Goal: Information Seeking & Learning: Learn about a topic

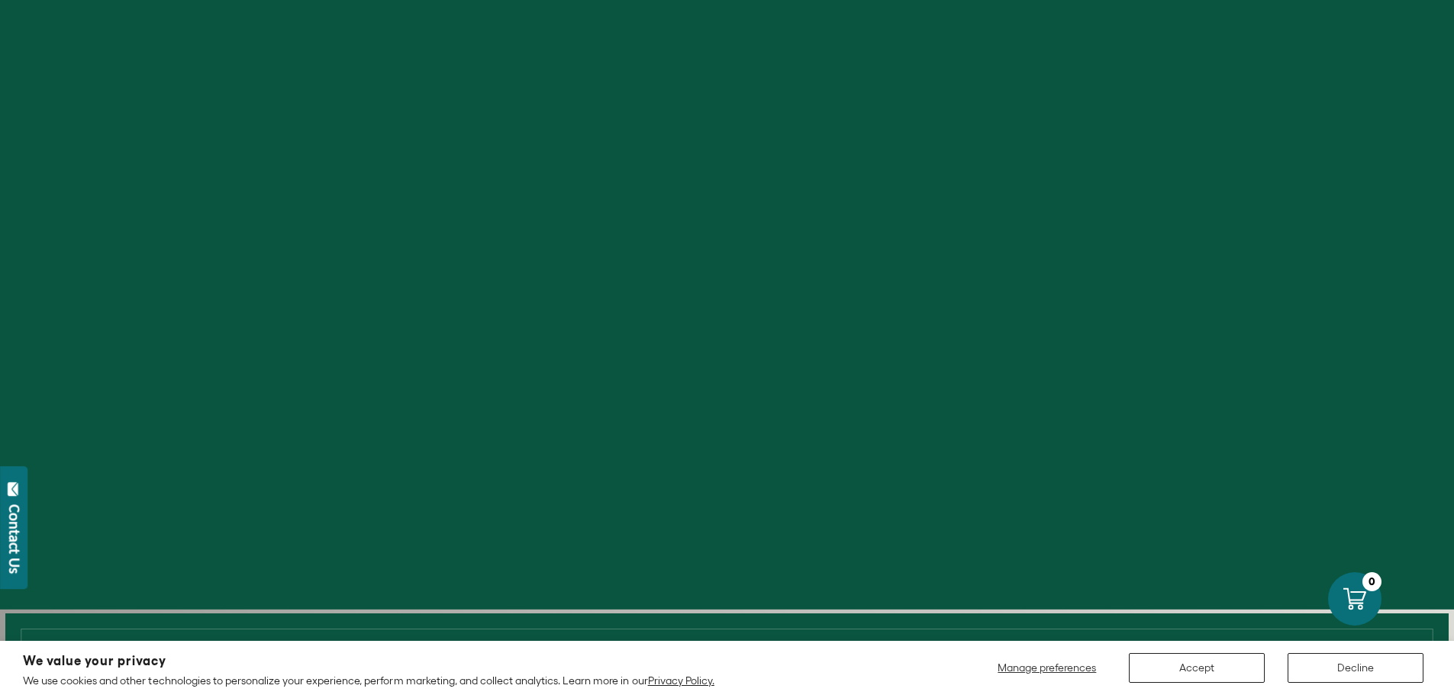
scroll to position [382, 0]
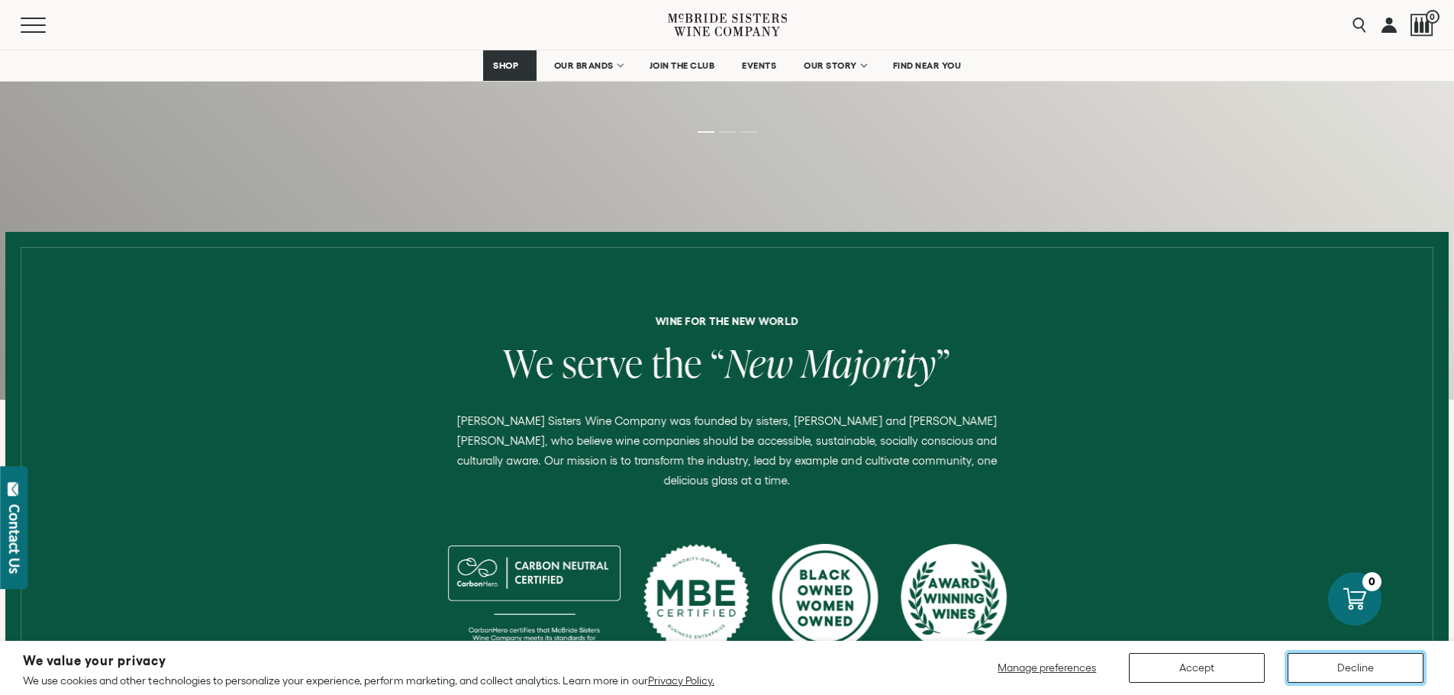
click at [1372, 675] on button "Decline" at bounding box center [1356, 668] width 136 height 30
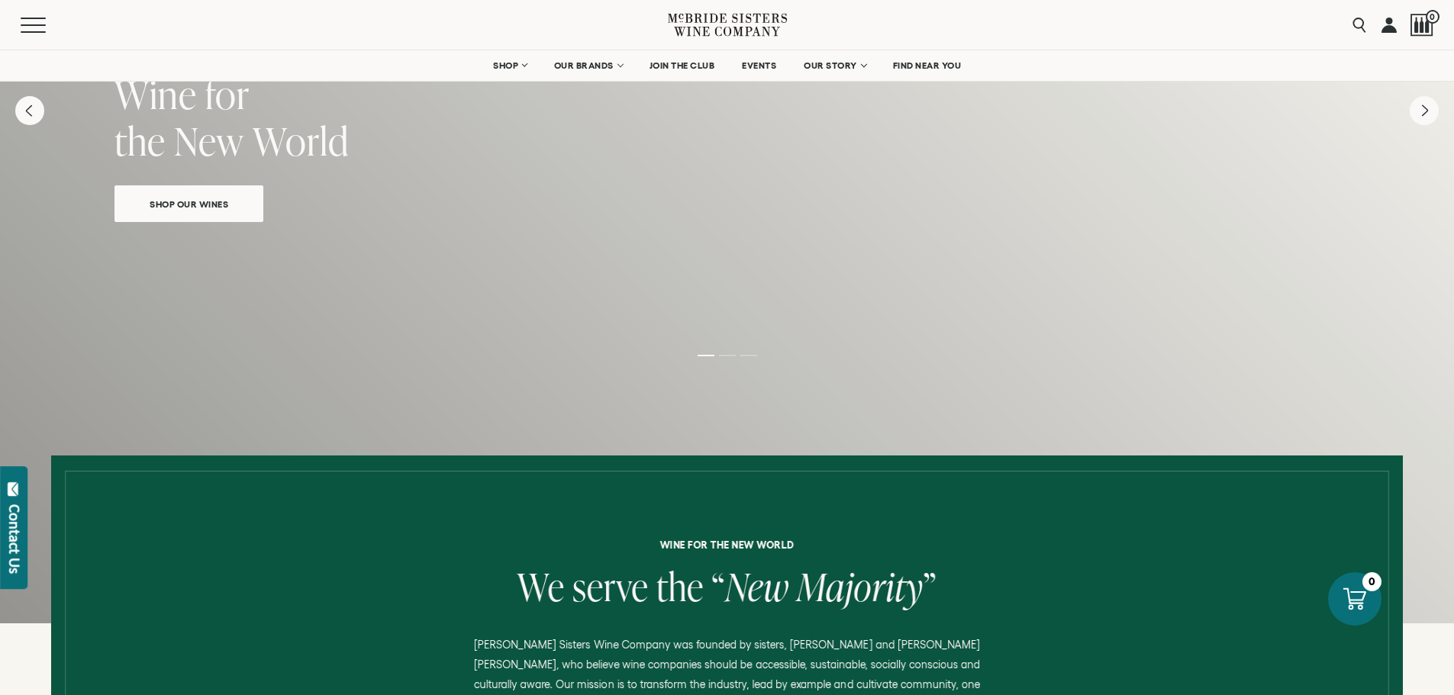
scroll to position [0, 0]
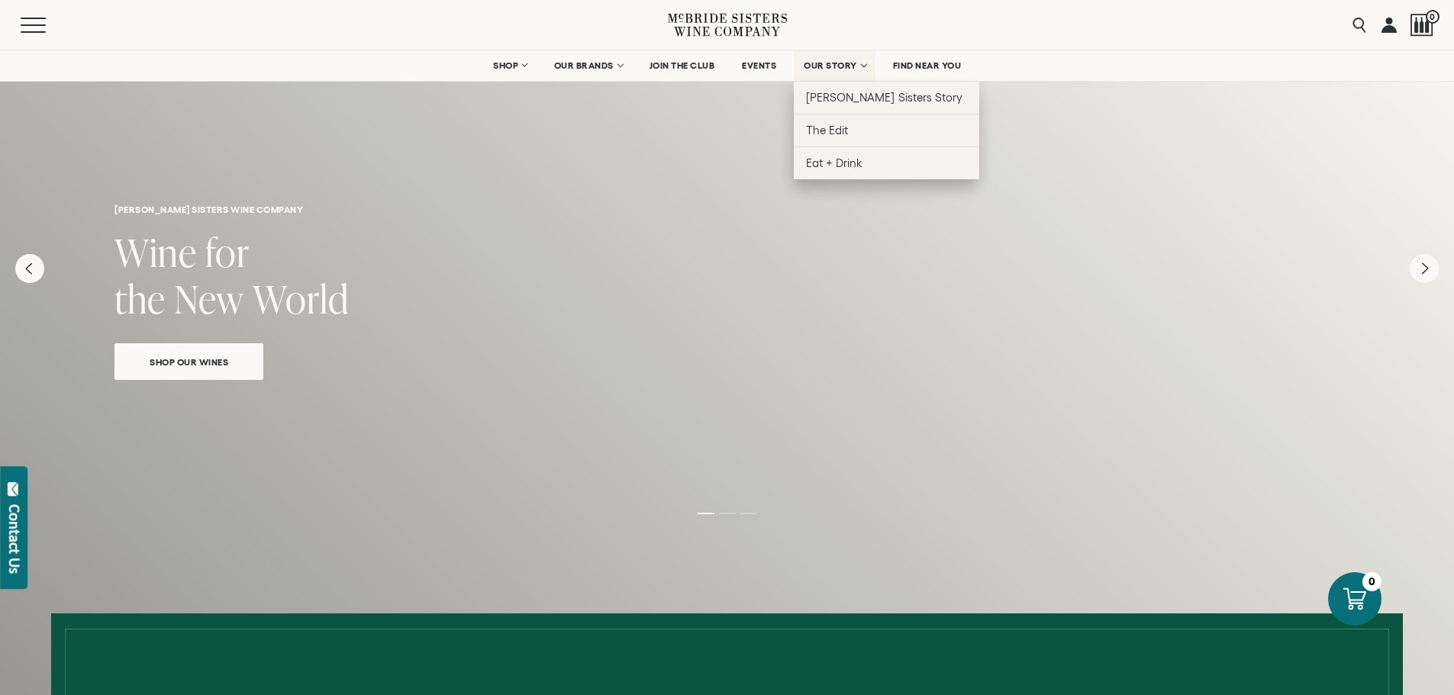
click at [850, 63] on span "OUR STORY" at bounding box center [830, 65] width 53 height 11
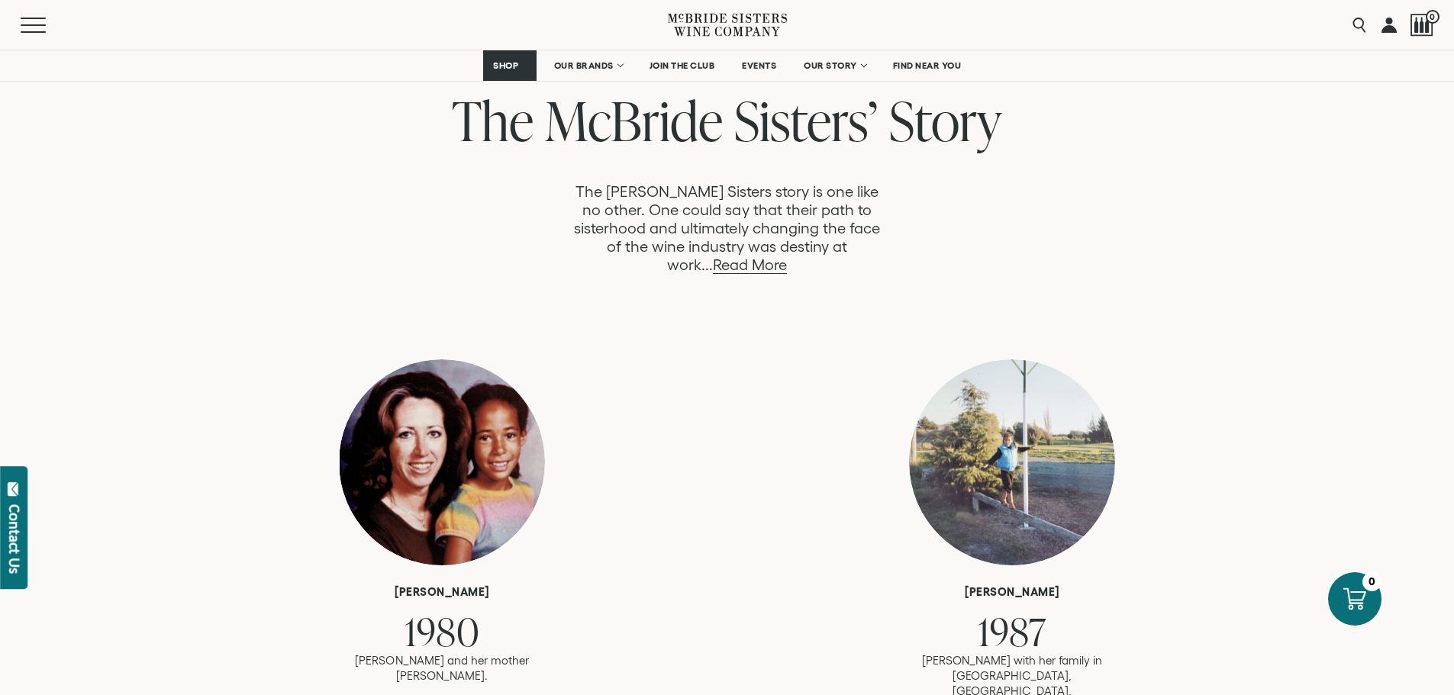
scroll to position [840, 0]
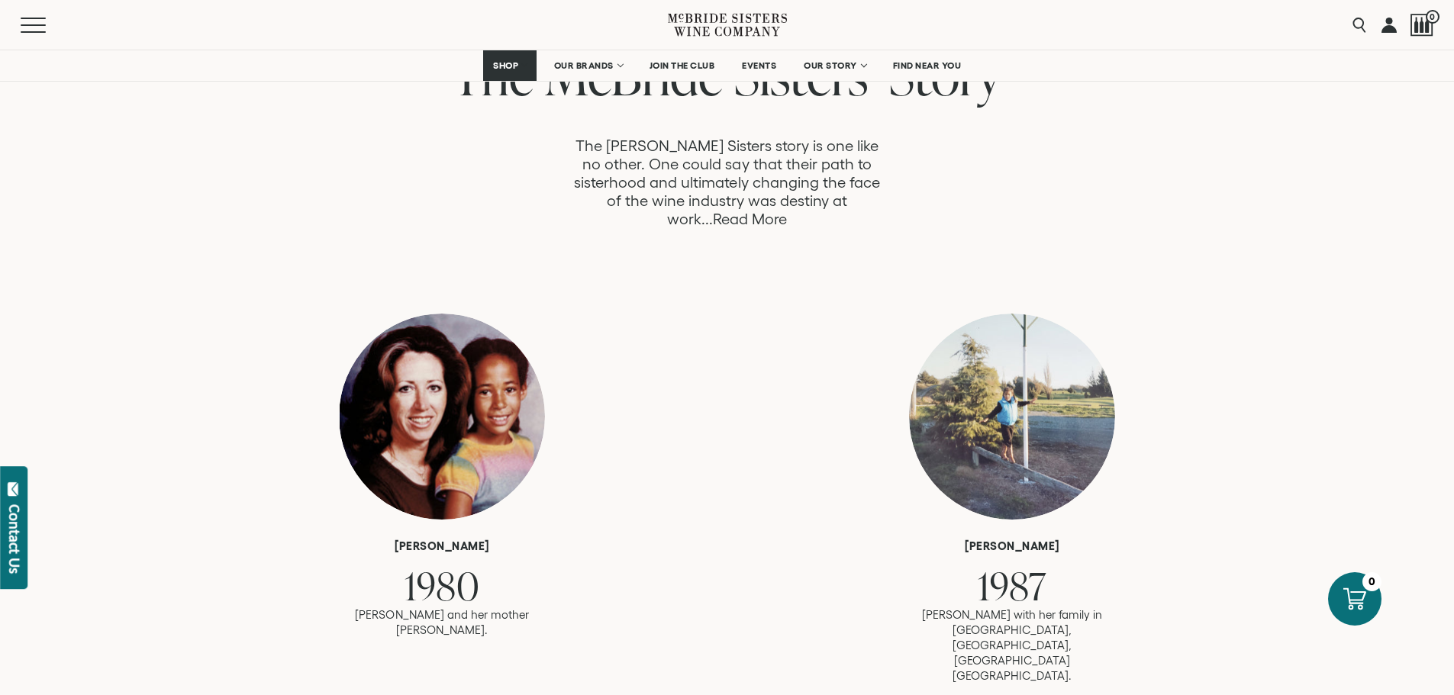
click at [787, 211] on link "Read More" at bounding box center [750, 220] width 74 height 18
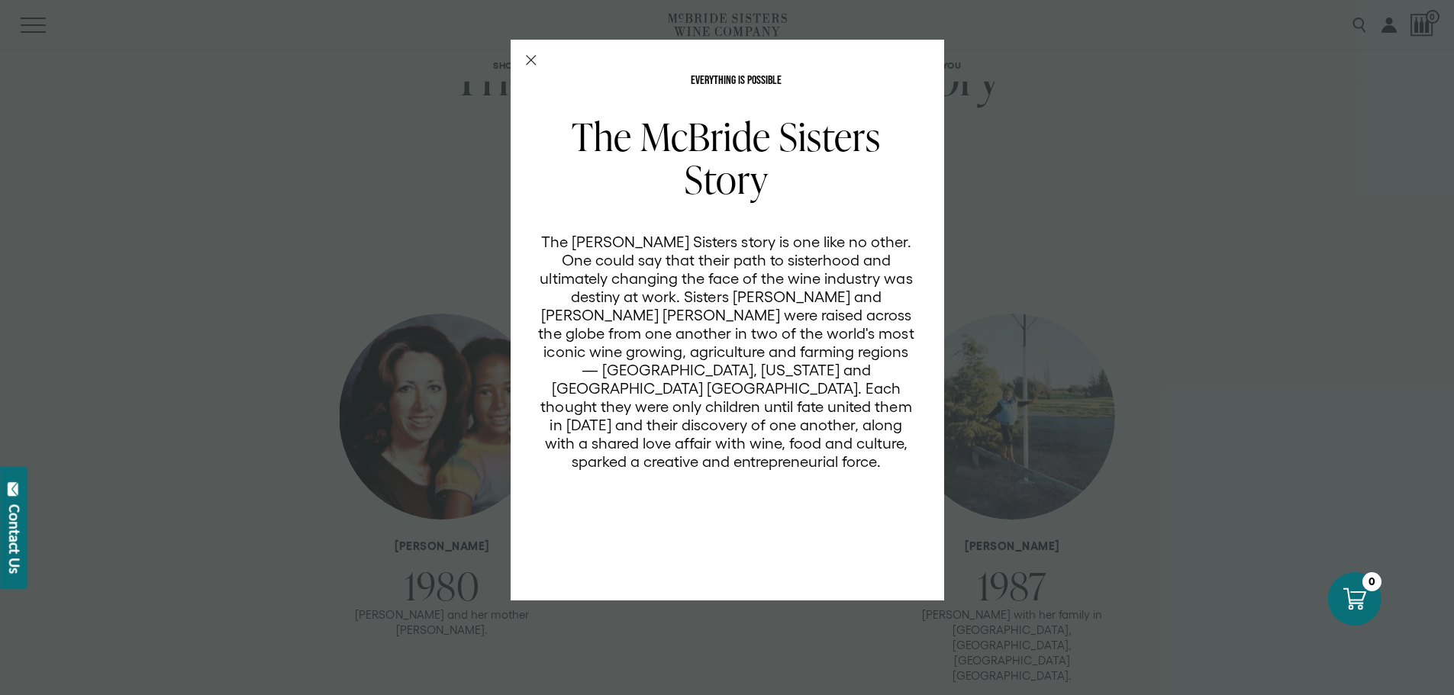
scroll to position [0, 0]
click at [527, 61] on icon "Close Modal" at bounding box center [531, 60] width 11 height 11
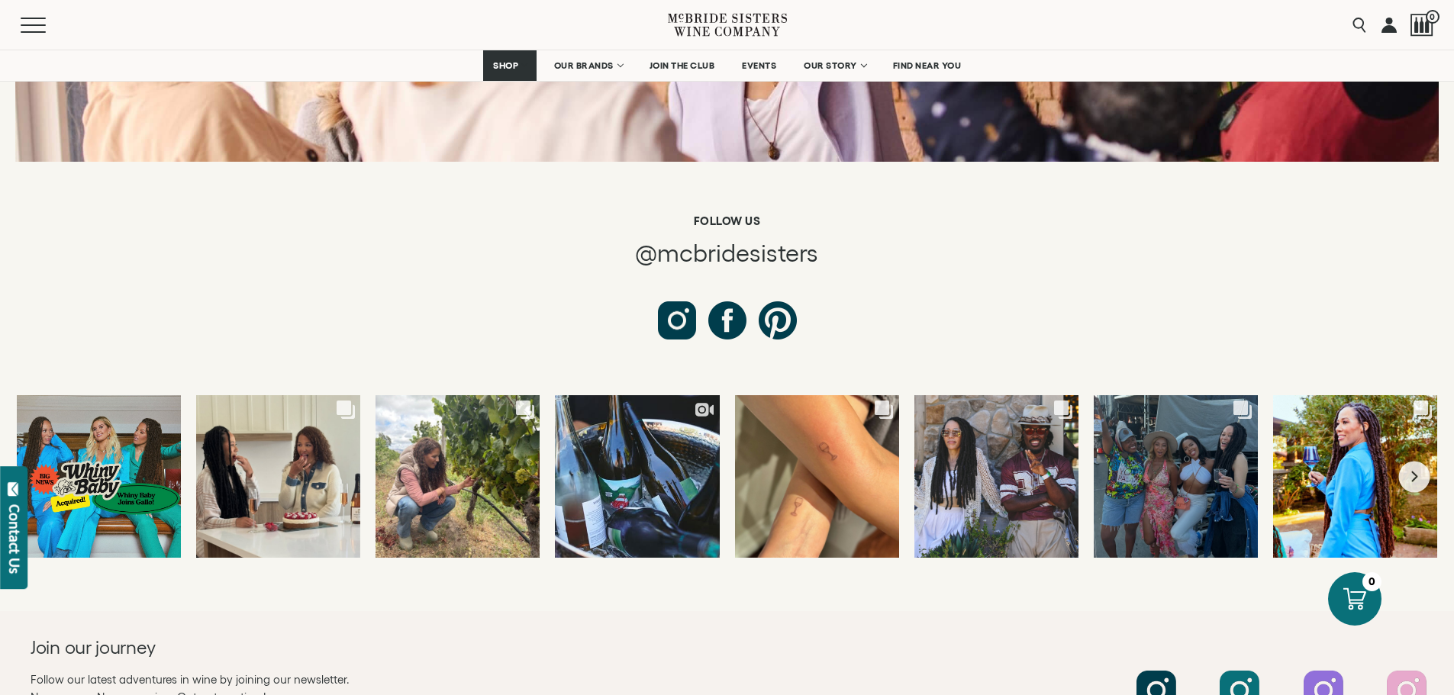
scroll to position [5648, 0]
click at [1414, 460] on button "Next slide" at bounding box center [1414, 475] width 31 height 31
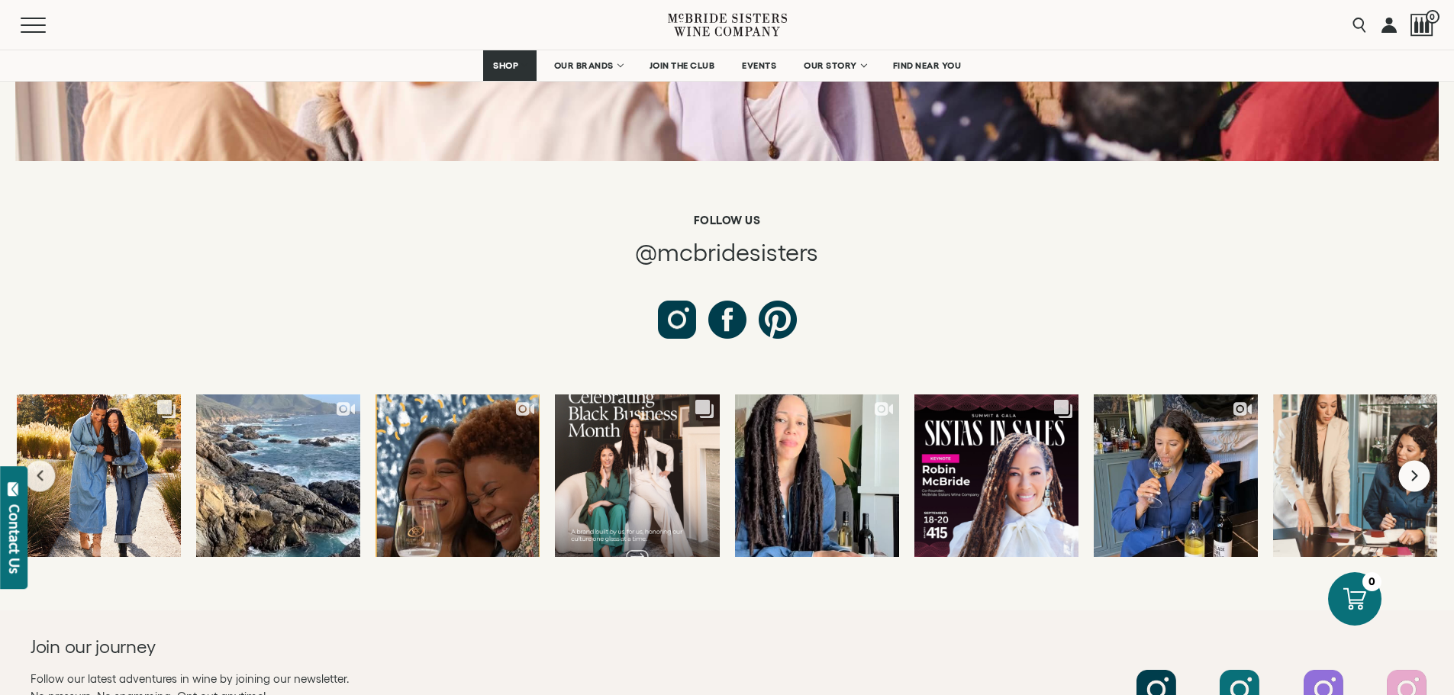
click at [1414, 460] on button "Next slide" at bounding box center [1414, 475] width 31 height 31
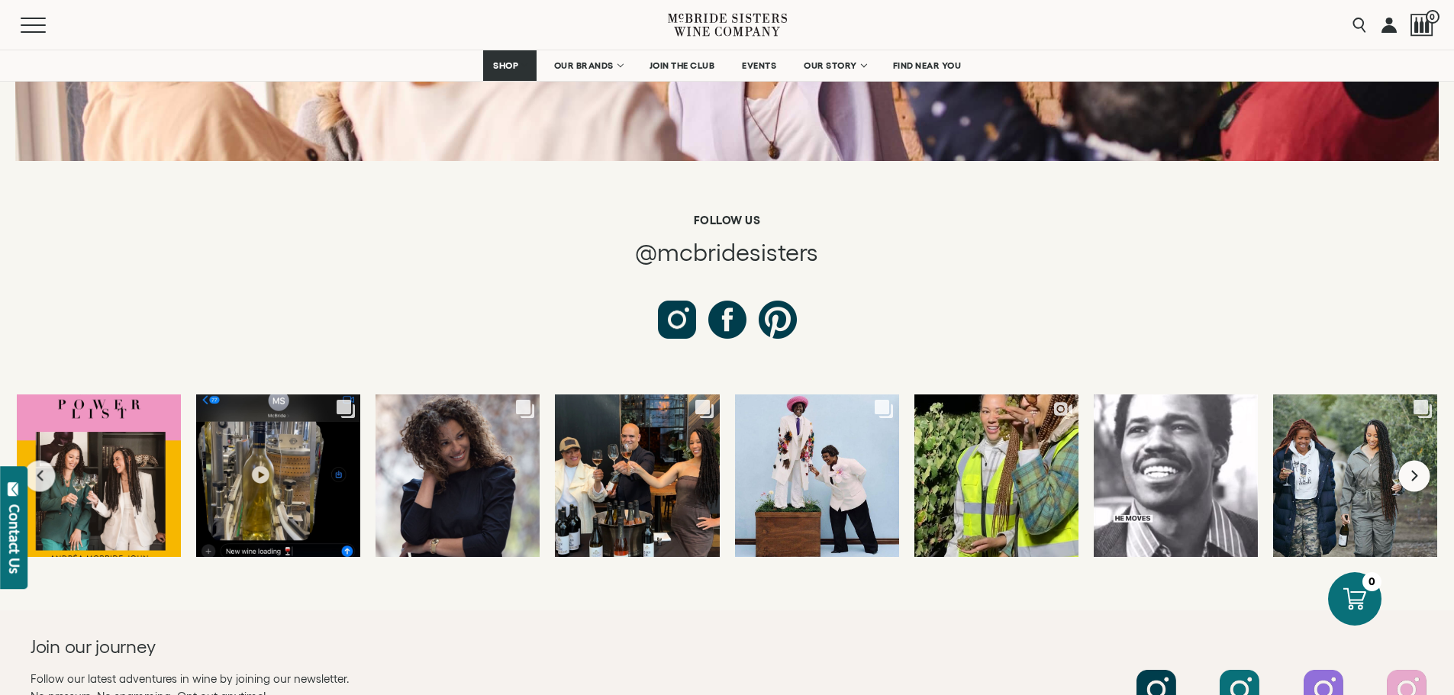
click at [1414, 460] on button "Next slide" at bounding box center [1414, 475] width 31 height 31
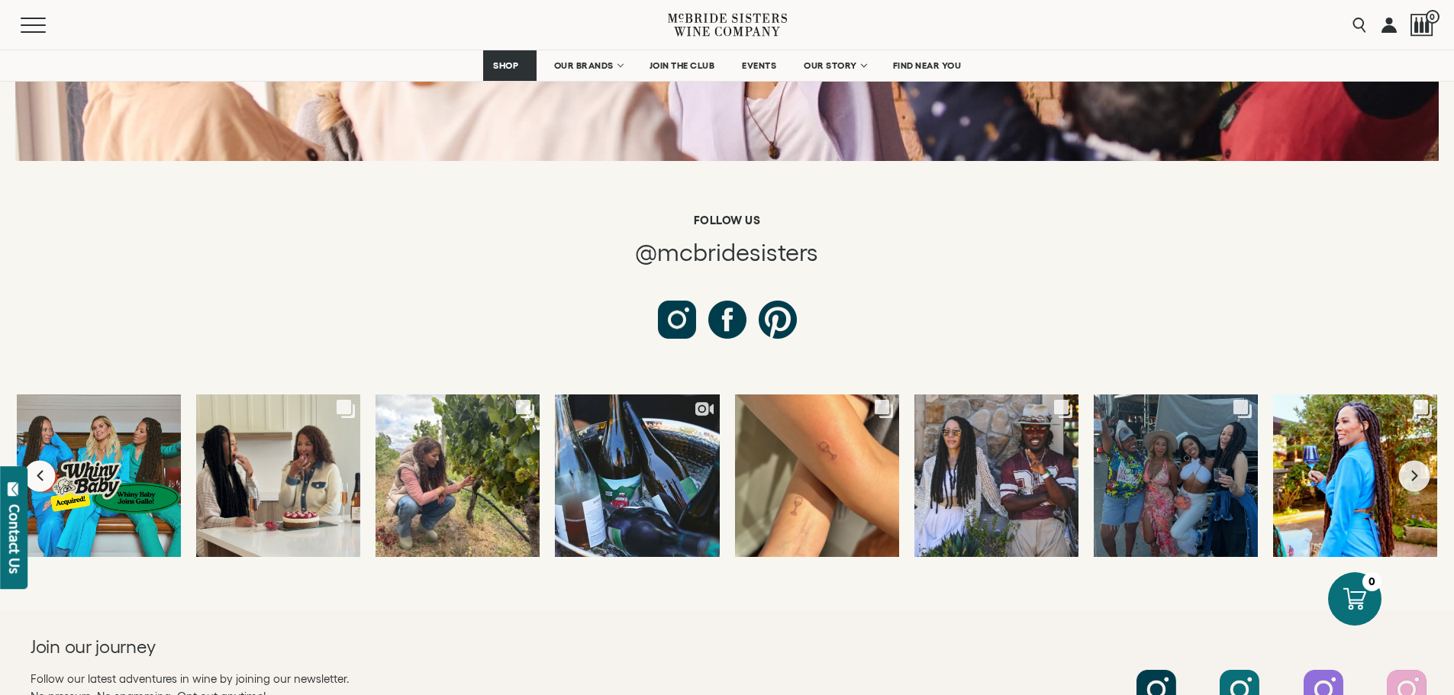
click at [42, 471] on icon "Previous slide" at bounding box center [40, 476] width 6 height 11
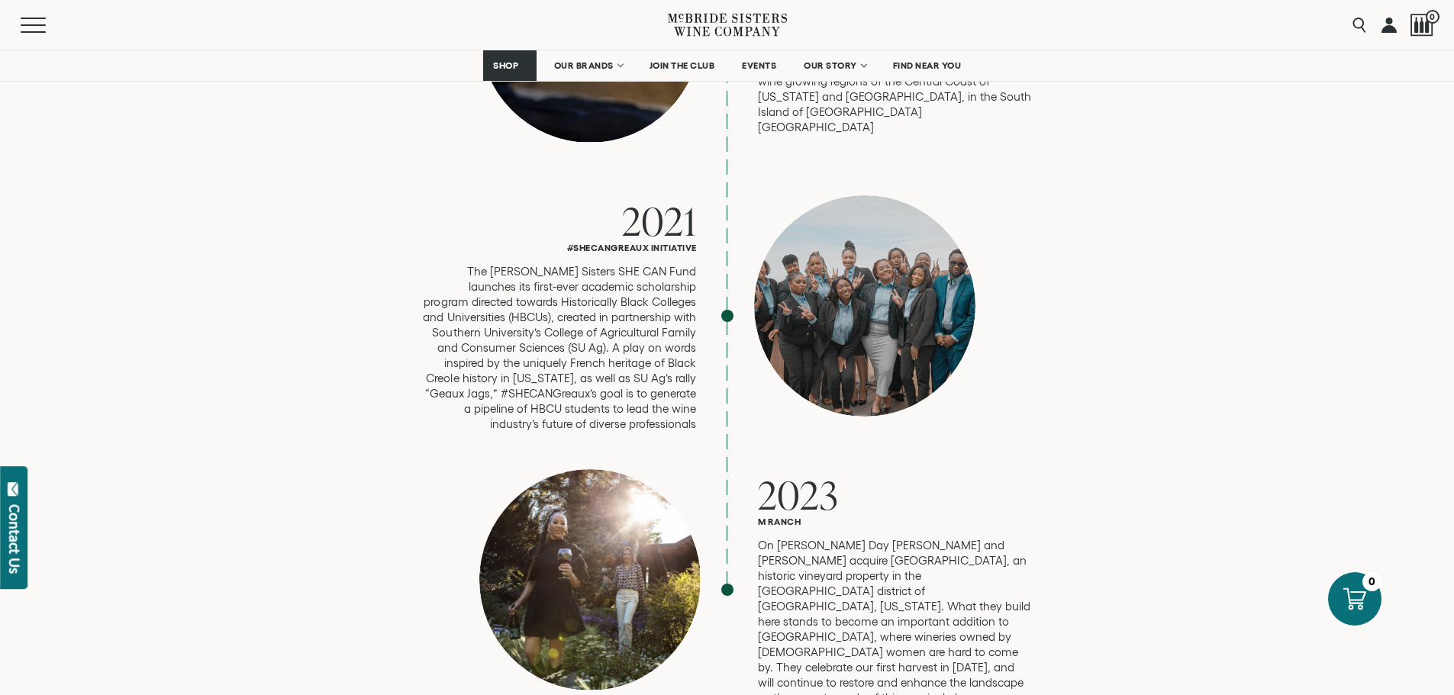
scroll to position [3816, 0]
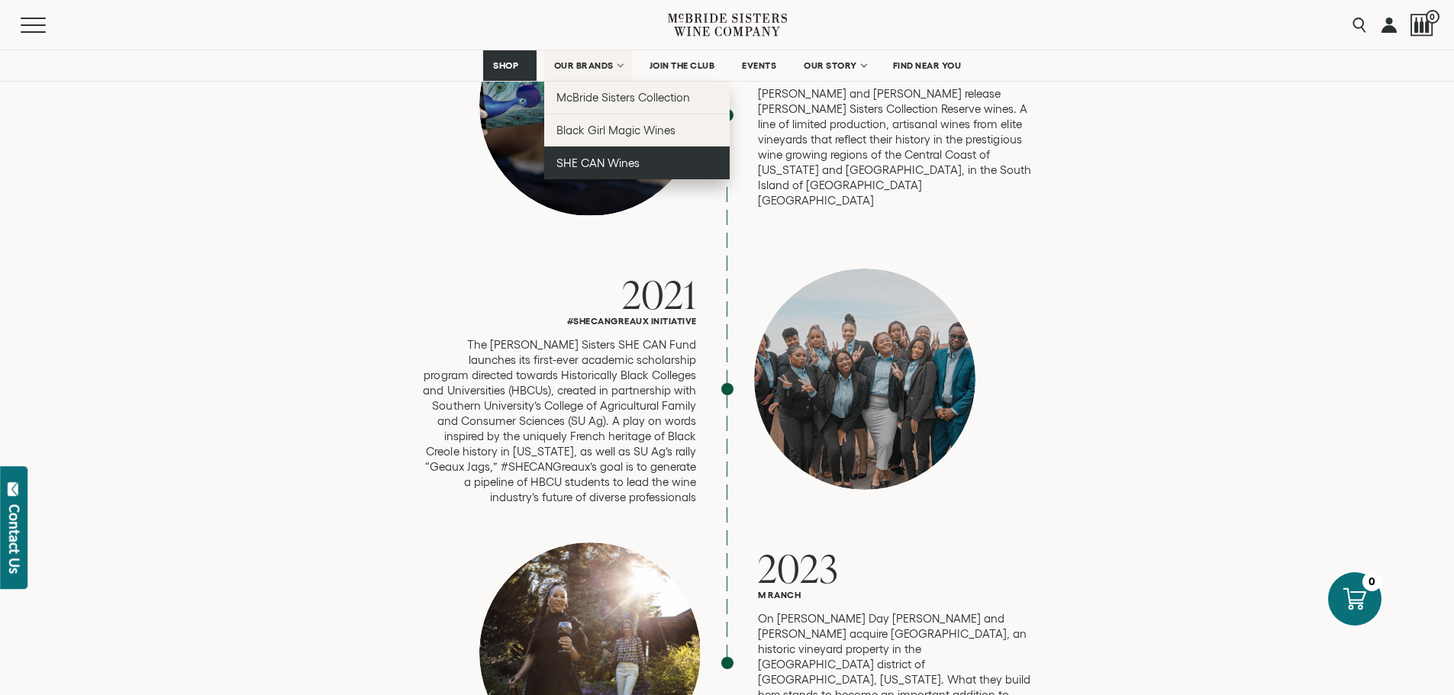
click at [601, 163] on span "SHE CAN Wines" at bounding box center [597, 162] width 83 height 13
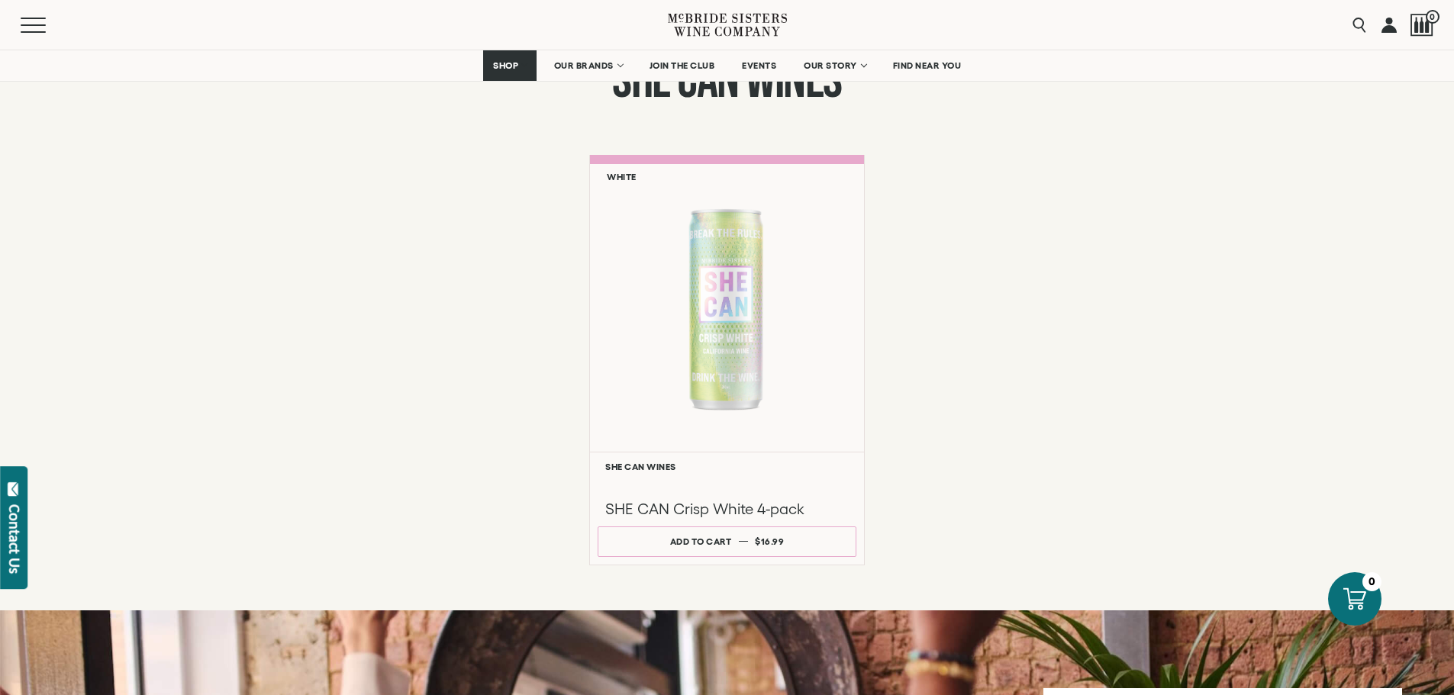
scroll to position [1145, 0]
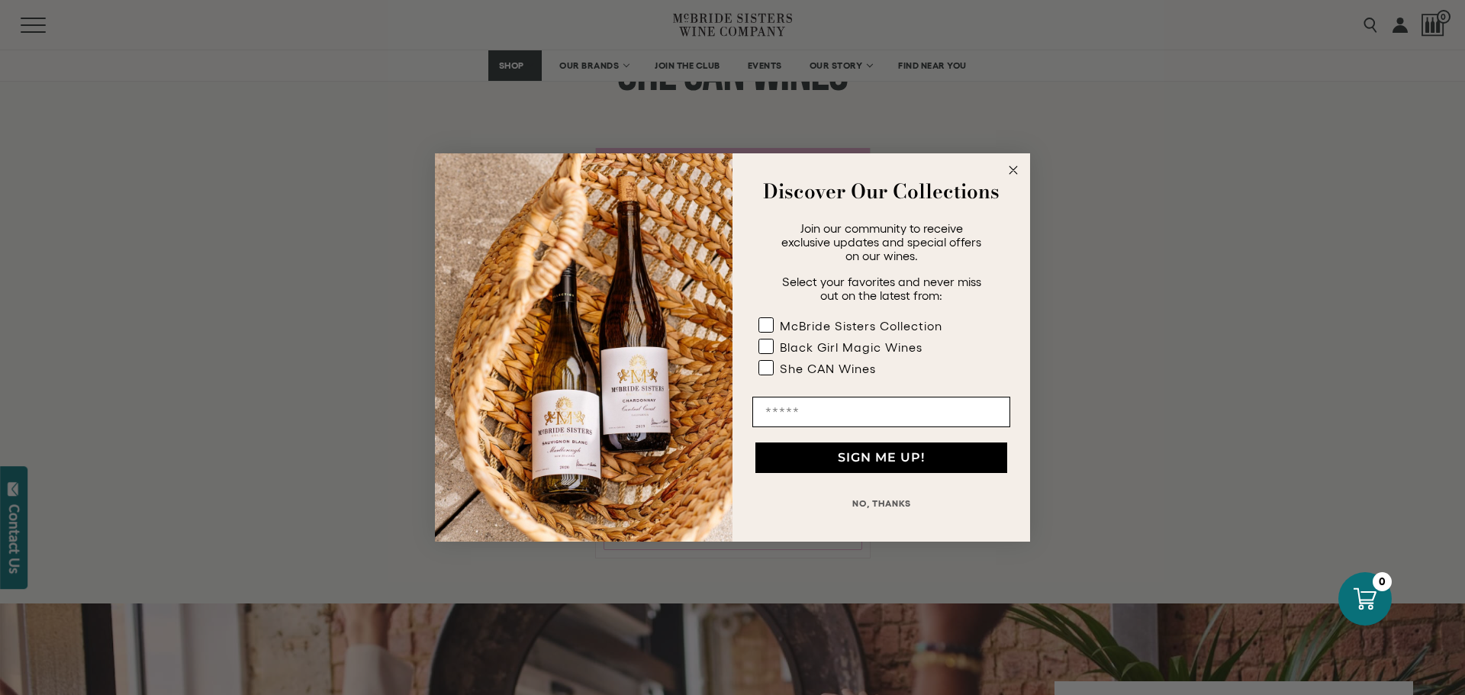
click at [1011, 169] on circle "Close dialog" at bounding box center [1014, 171] width 18 height 18
